Goal: Check status: Check status

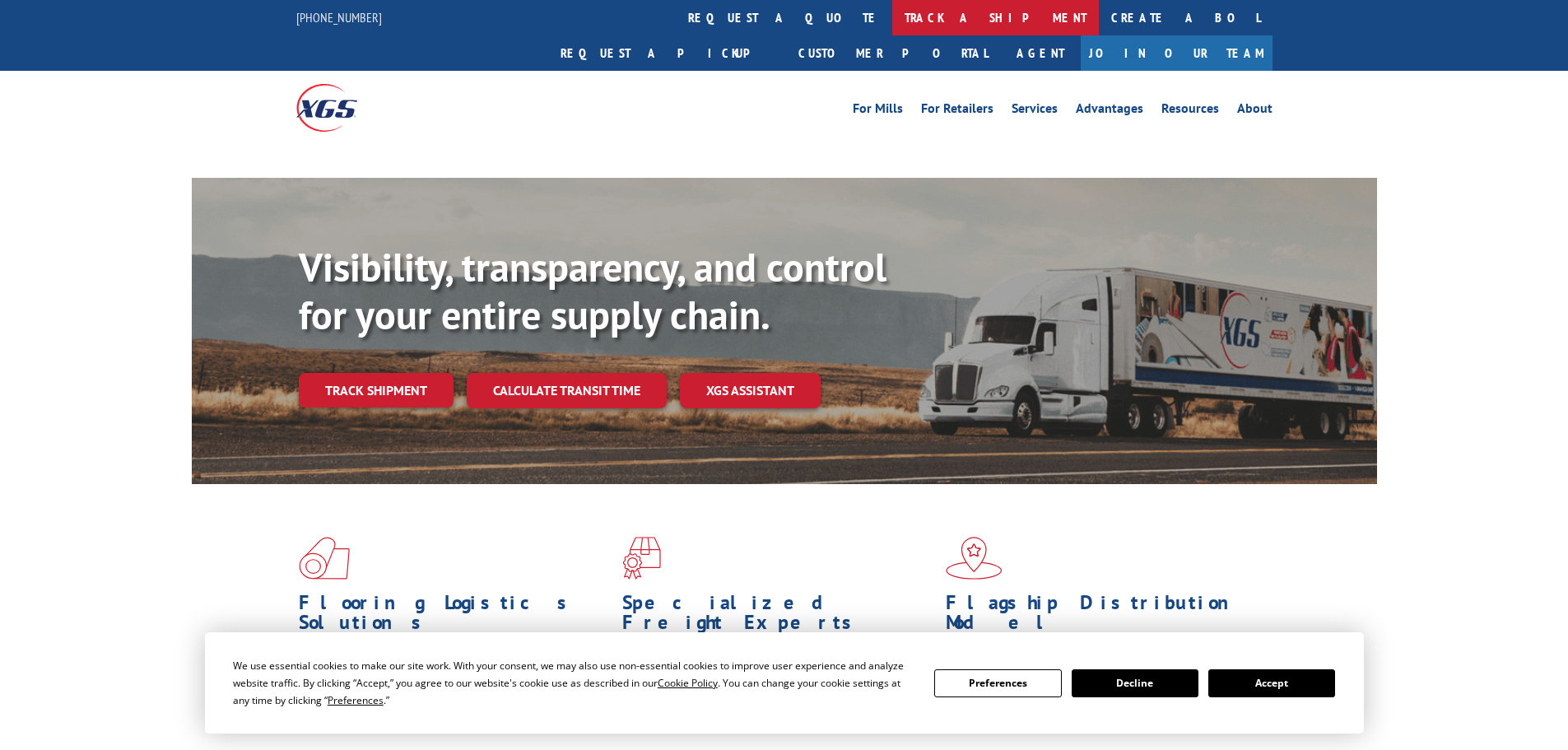
click at [892, 4] on link "track a shipment" at bounding box center [996, 17] width 206 height 35
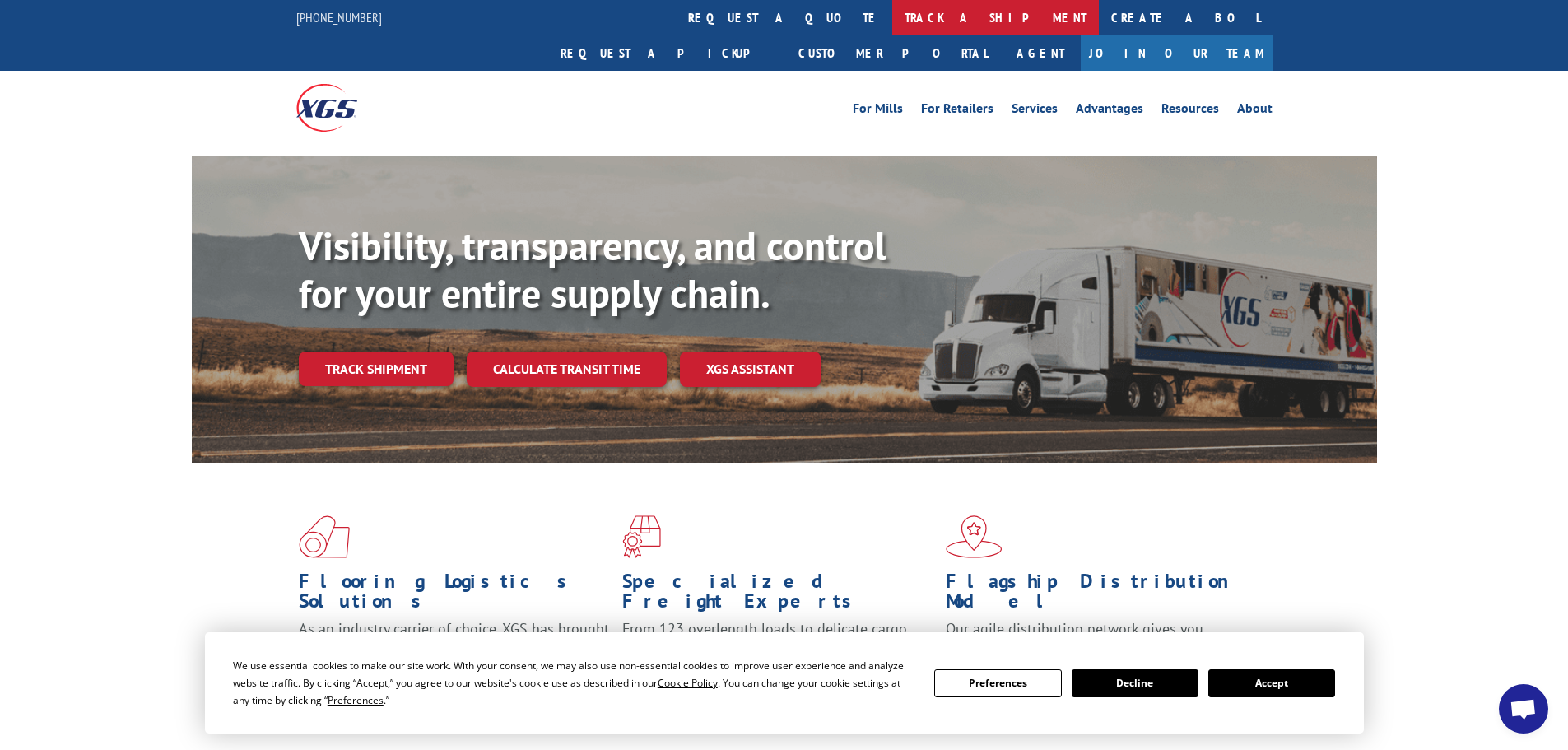
click at [892, 10] on link "track a shipment" at bounding box center [996, 17] width 206 height 35
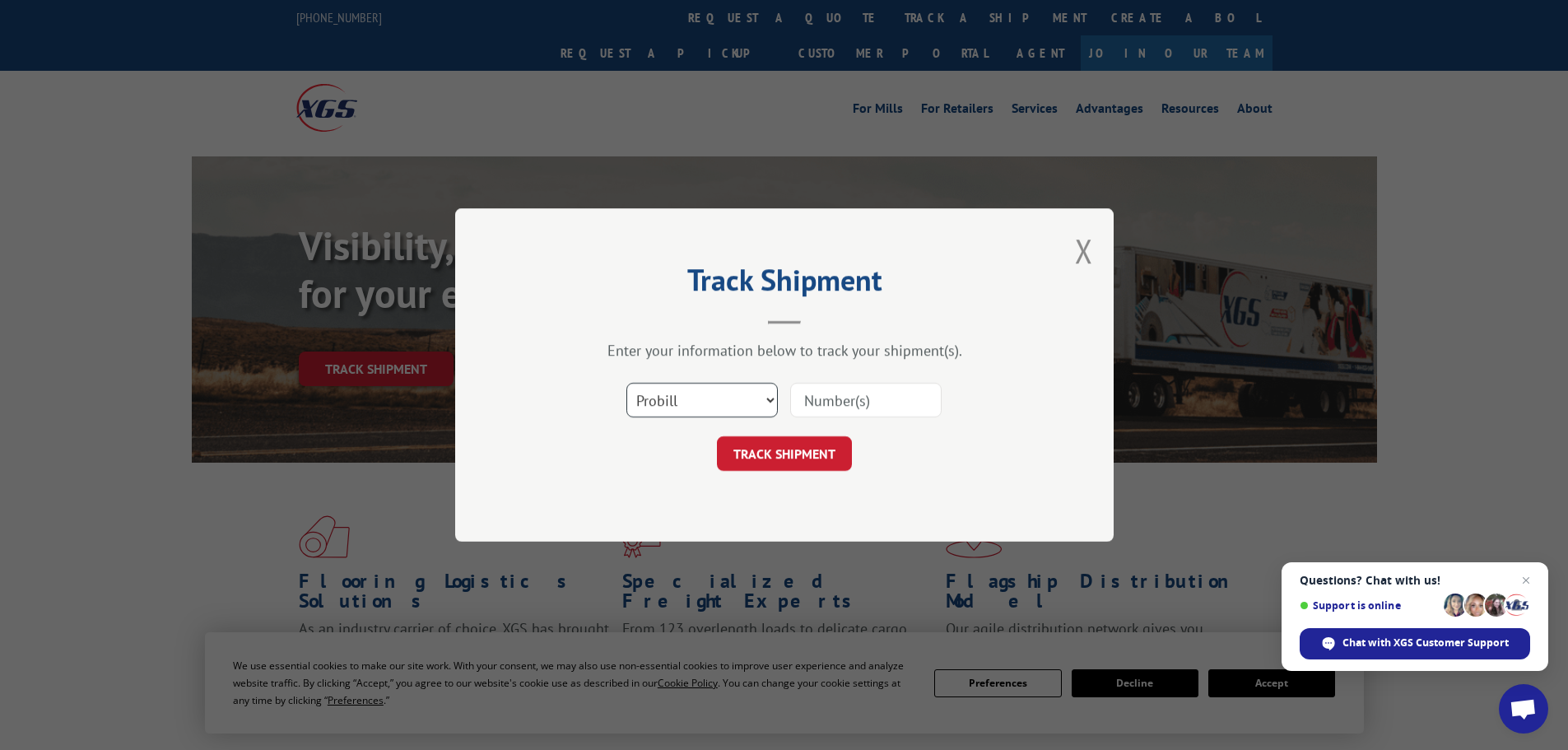
click at [719, 390] on select "Select category... Probill BOL PO" at bounding box center [702, 400] width 152 height 35
click at [626, 383] on select "Select category... Probill BOL PO" at bounding box center [702, 400] width 152 height 35
click at [821, 380] on div "Select category... Probill BOL PO" at bounding box center [784, 400] width 494 height 54
drag, startPoint x: 821, startPoint y: 380, endPoint x: 817, endPoint y: 399, distance: 19.4
click at [817, 399] on input at bounding box center [866, 400] width 152 height 35
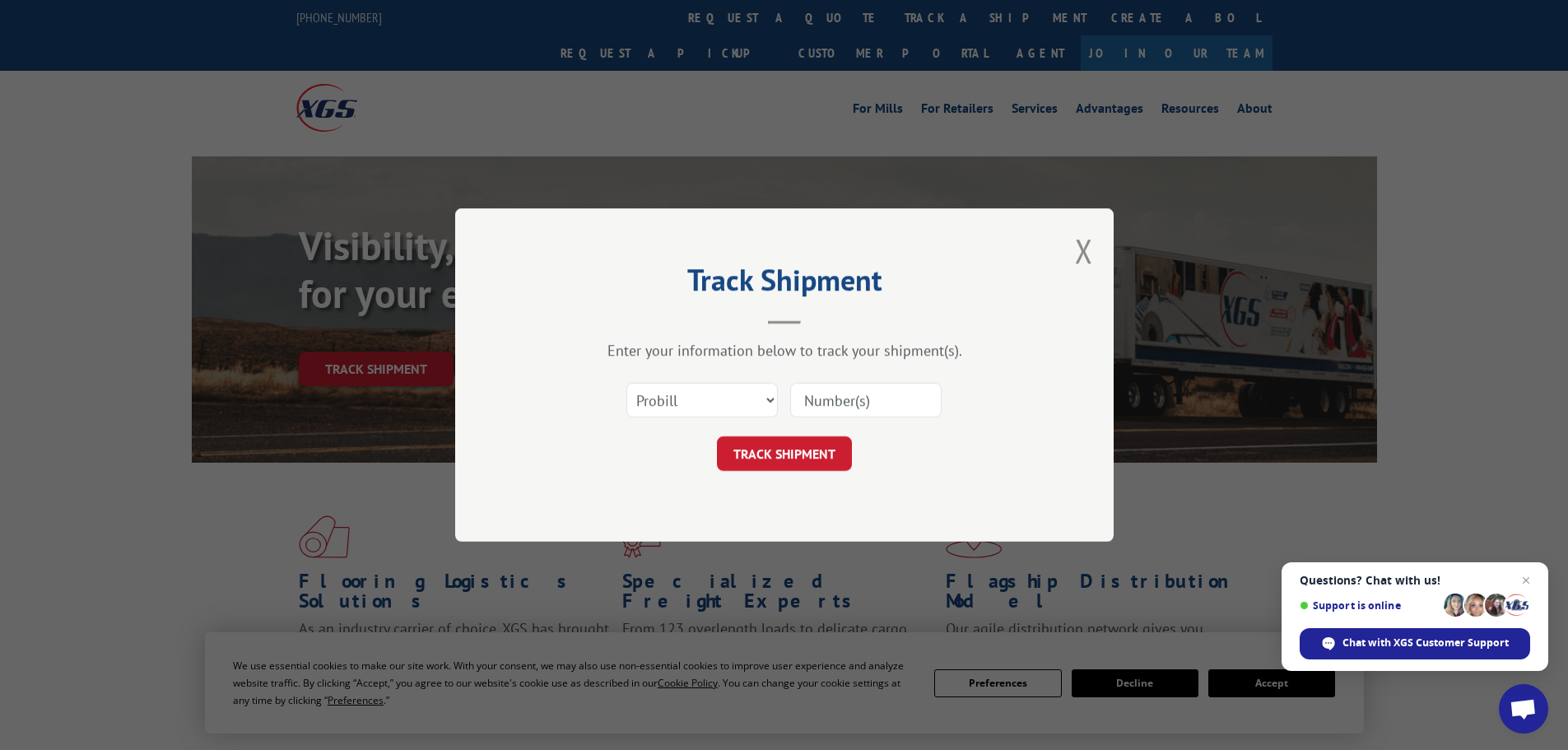
paste input "2888946"
type input "2888946"
click at [845, 459] on button "TRACK SHIPMENT" at bounding box center [784, 454] width 135 height 35
